Goal: Transaction & Acquisition: Obtain resource

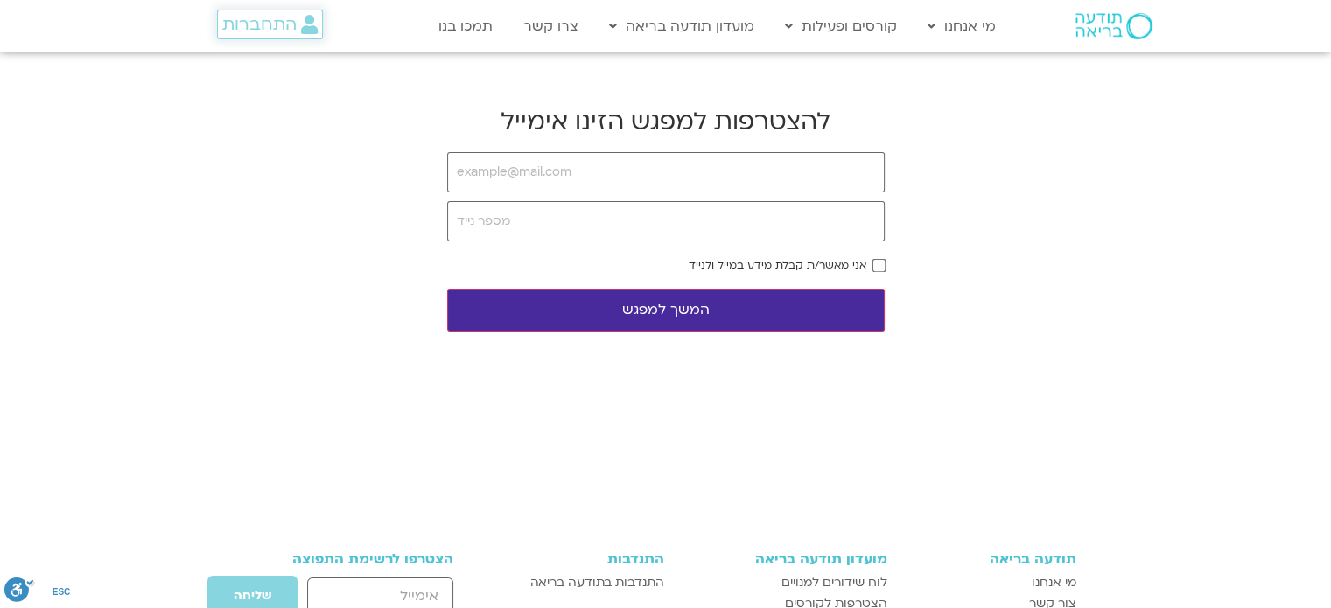
click at [266, 27] on span "התחברות" at bounding box center [259, 24] width 74 height 19
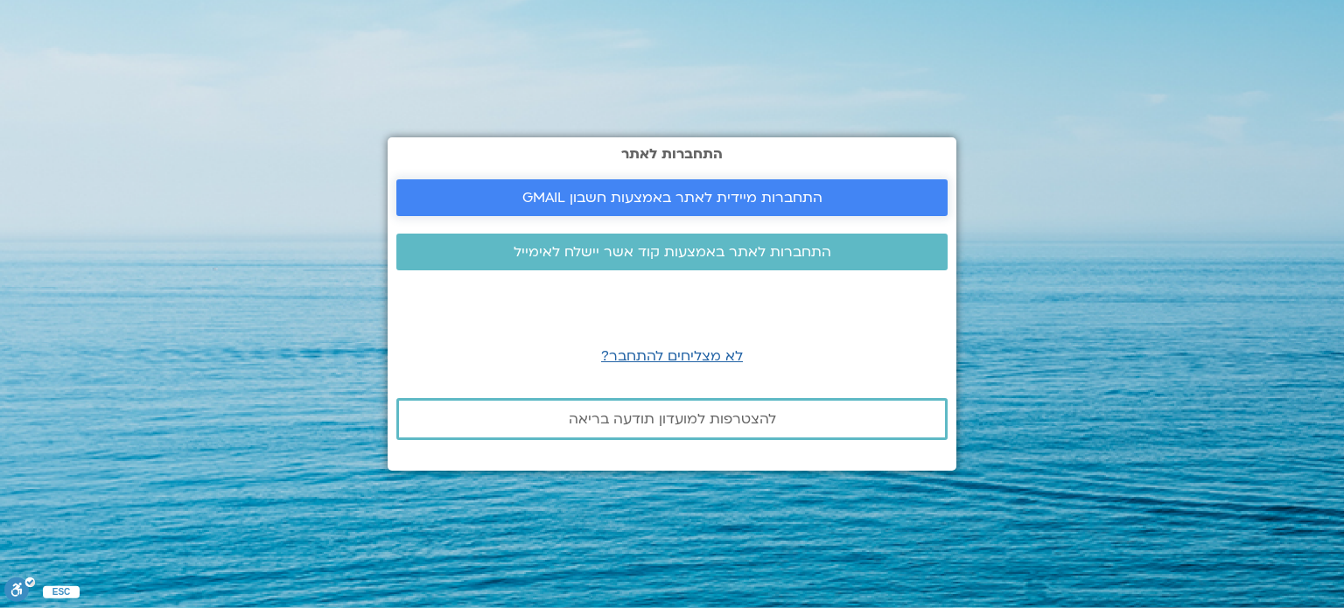
click at [660, 199] on span "התחברות מיידית לאתר באמצעות חשבון GMAIL" at bounding box center [672, 198] width 300 height 16
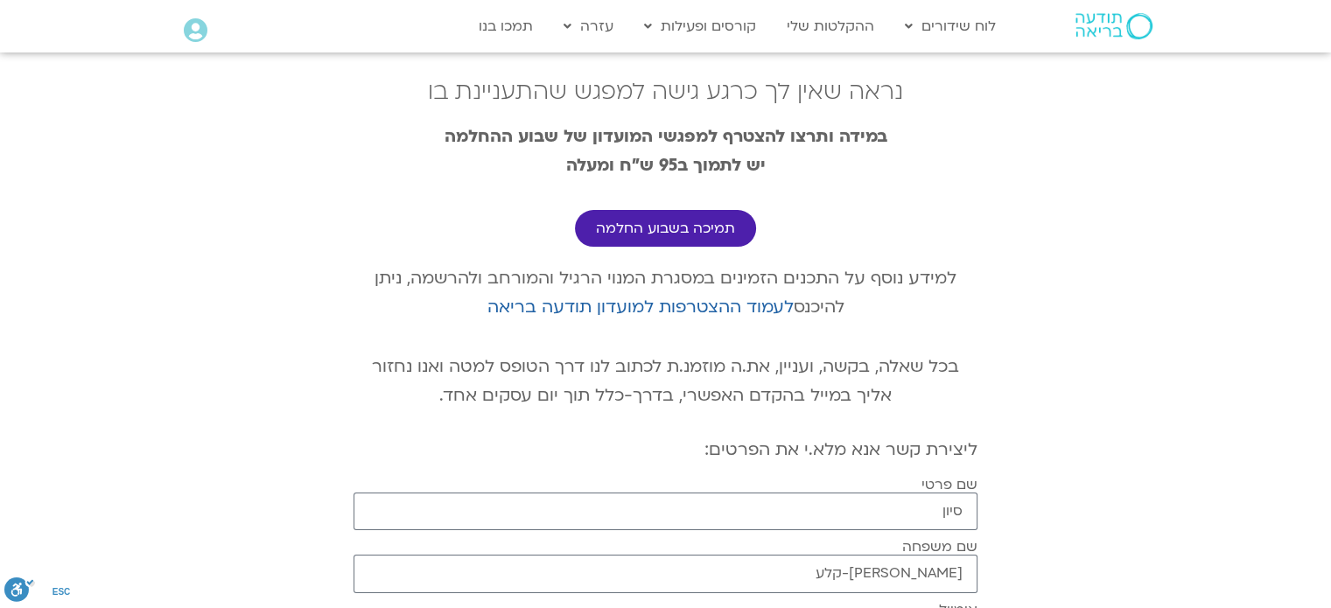
click at [1110, 28] on img at bounding box center [1113, 26] width 77 height 26
